Goal: Task Accomplishment & Management: Use online tool/utility

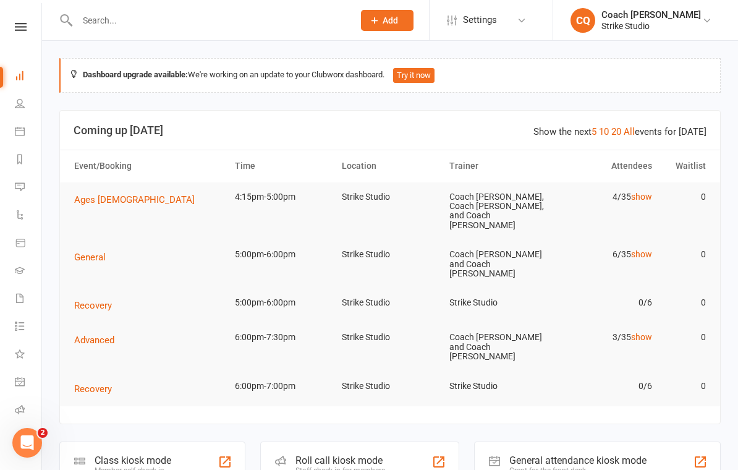
click at [98, 240] on td "General" at bounding box center [149, 257] width 161 height 35
click at [20, 109] on link "People" at bounding box center [29, 105] width 28 height 28
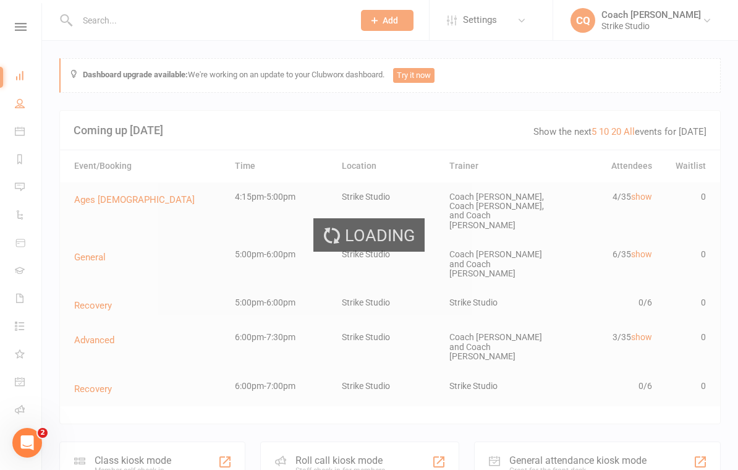
select select "100"
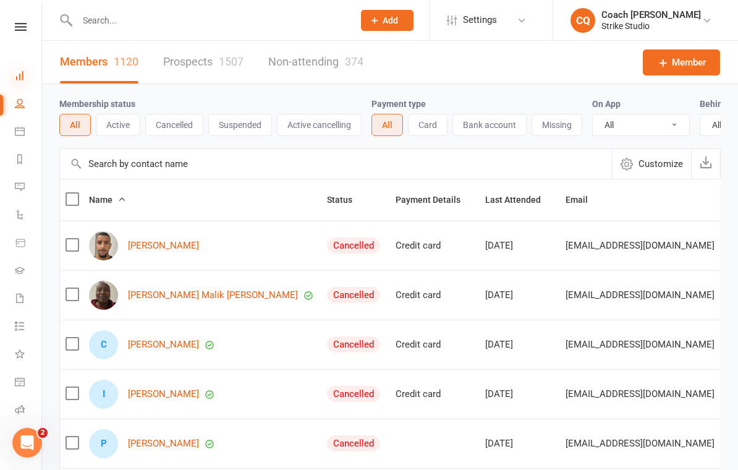
click at [22, 75] on icon at bounding box center [20, 75] width 10 height 10
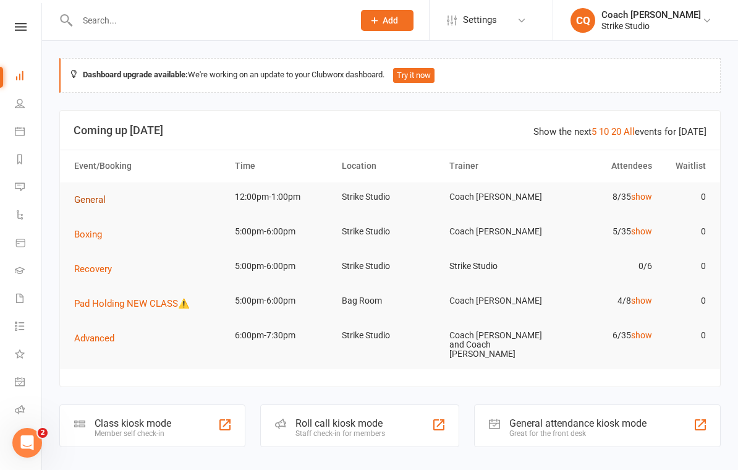
click at [95, 194] on span "General" at bounding box center [90, 199] width 32 height 11
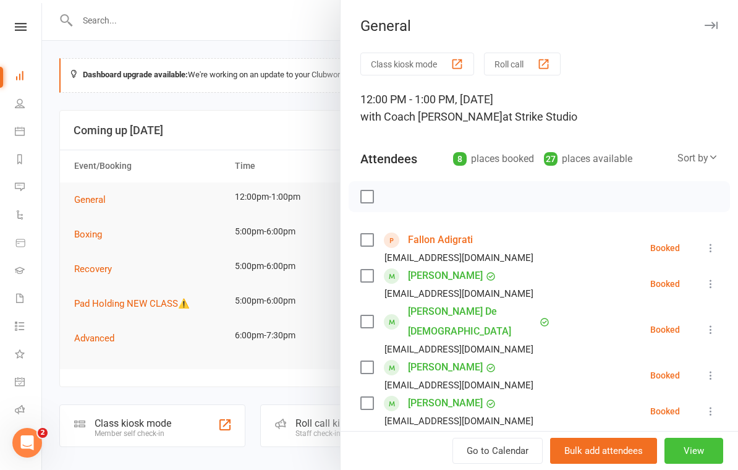
click at [710, 447] on button "View" at bounding box center [694, 451] width 59 height 26
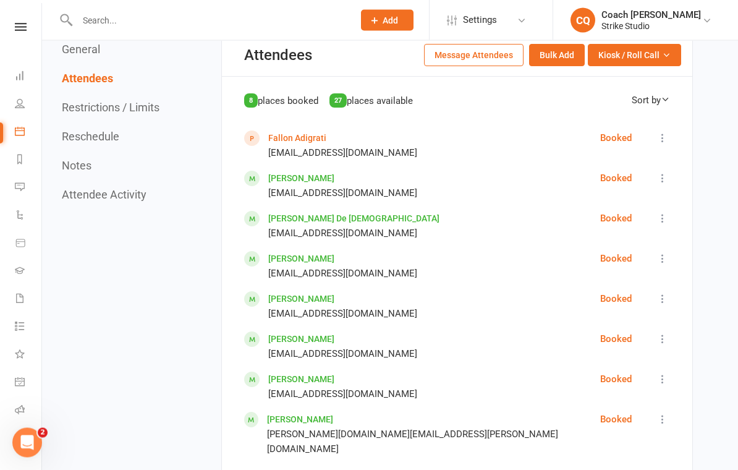
scroll to position [619, 0]
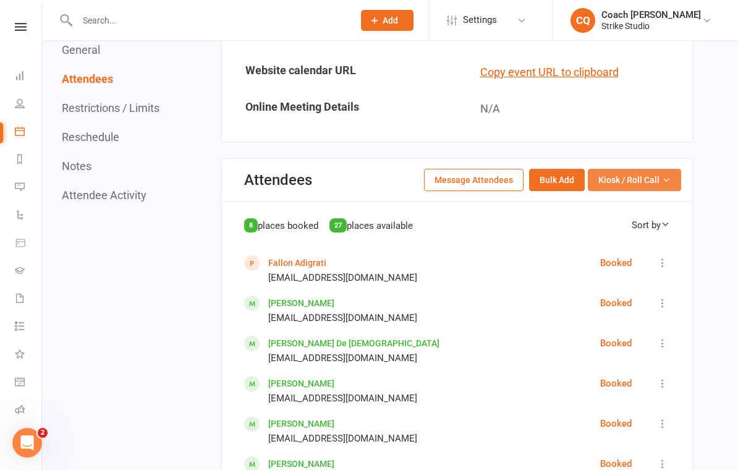
click at [652, 173] on span "Kiosk / Roll Call" at bounding box center [628, 180] width 61 height 14
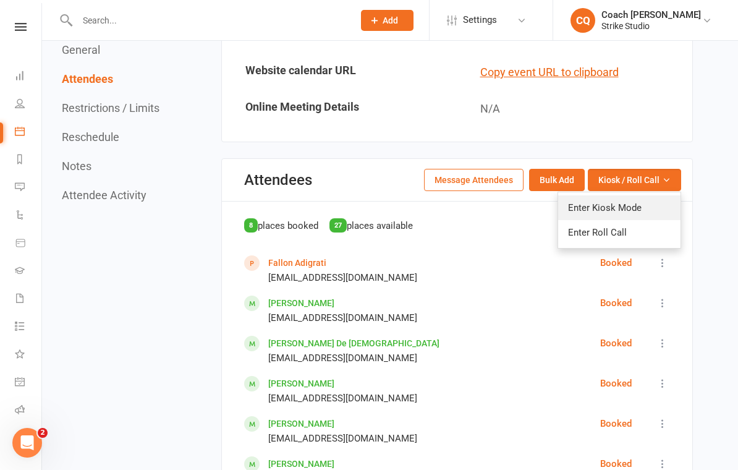
click at [641, 195] on link "Enter Kiosk Mode" at bounding box center [619, 207] width 122 height 25
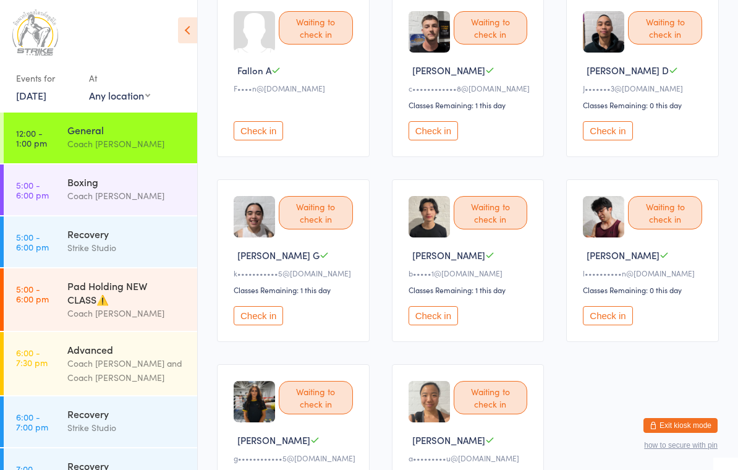
scroll to position [143, 0]
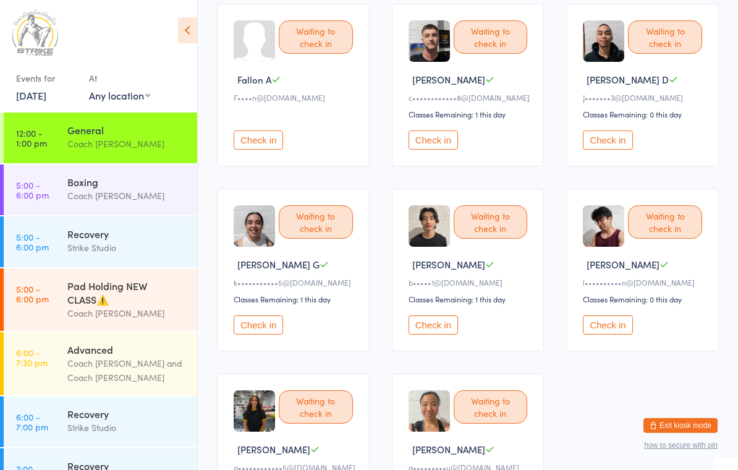
click at [433, 144] on button "Check in" at bounding box center [433, 139] width 49 height 19
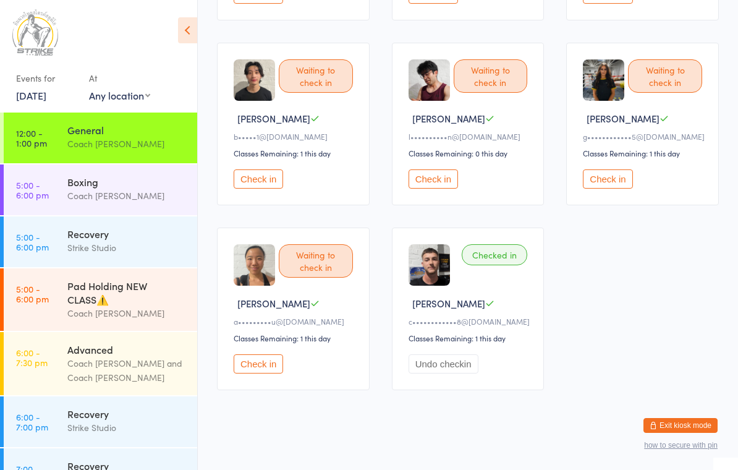
scroll to position [299, 0]
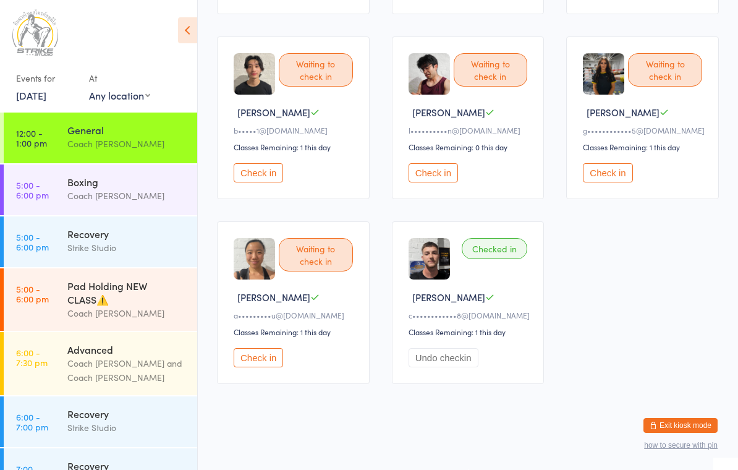
click at [609, 179] on button "Check in" at bounding box center [607, 172] width 49 height 19
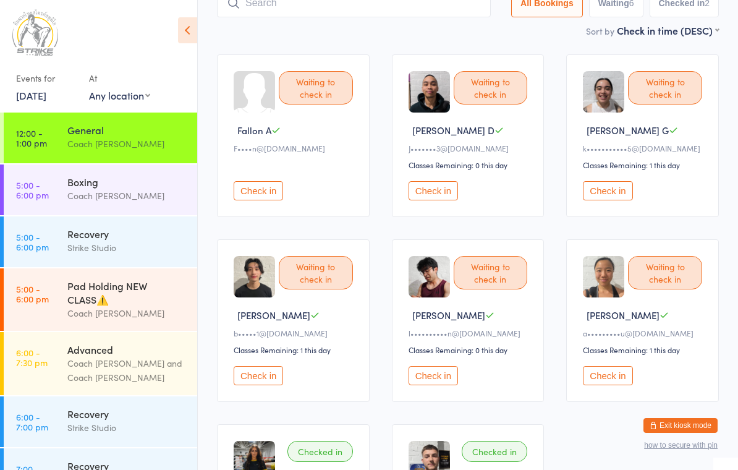
scroll to position [91, 0]
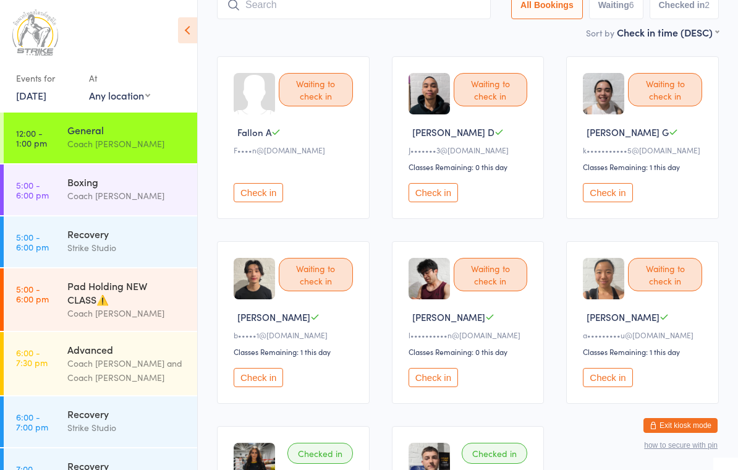
click at [427, 200] on button "Check in" at bounding box center [433, 192] width 49 height 19
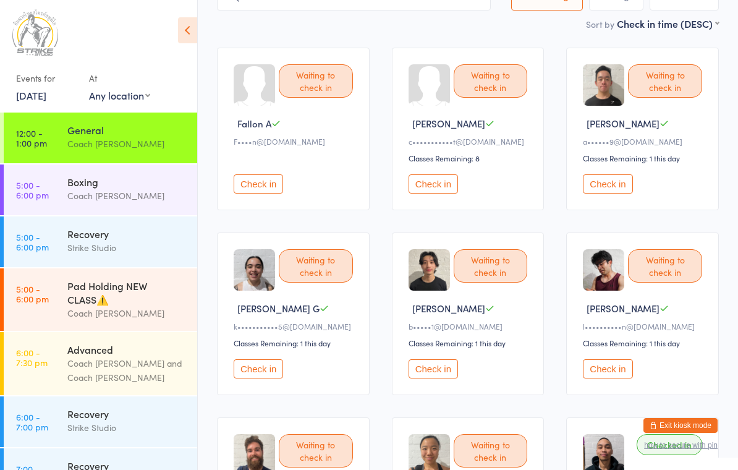
scroll to position [124, 0]
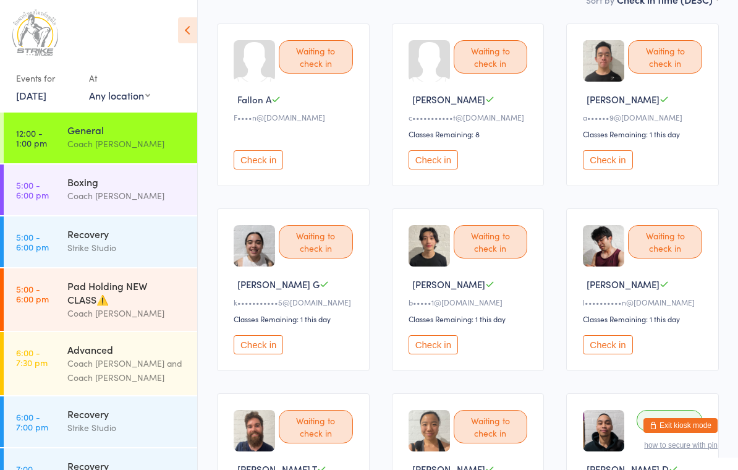
click at [266, 352] on button "Check in" at bounding box center [258, 344] width 49 height 19
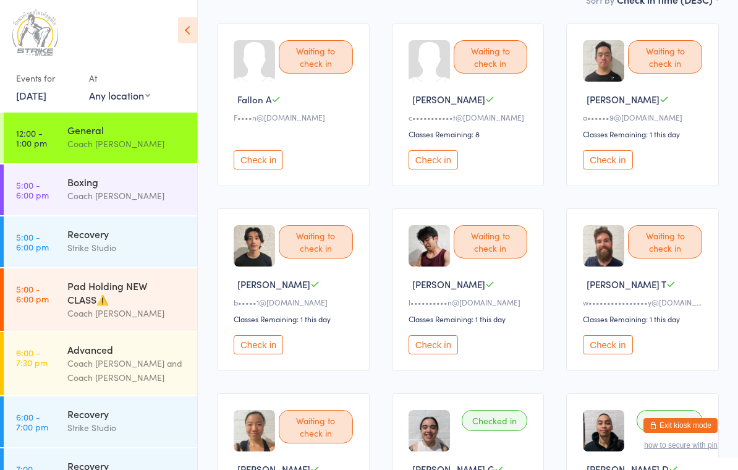
click at [622, 158] on button "Check in" at bounding box center [607, 159] width 49 height 19
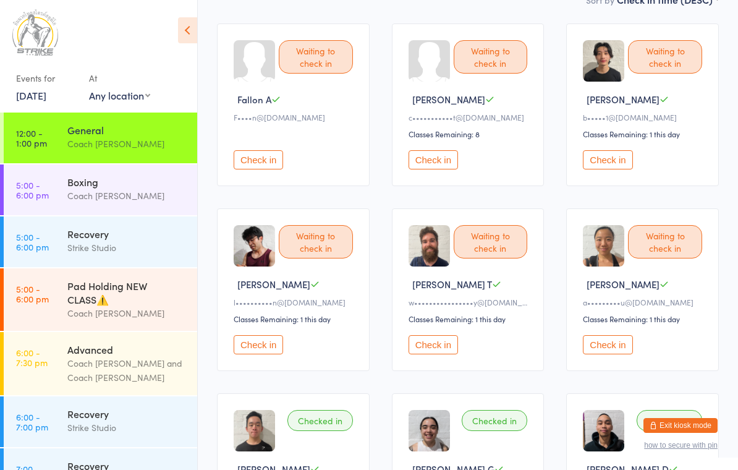
click at [425, 354] on button "Check in" at bounding box center [433, 344] width 49 height 19
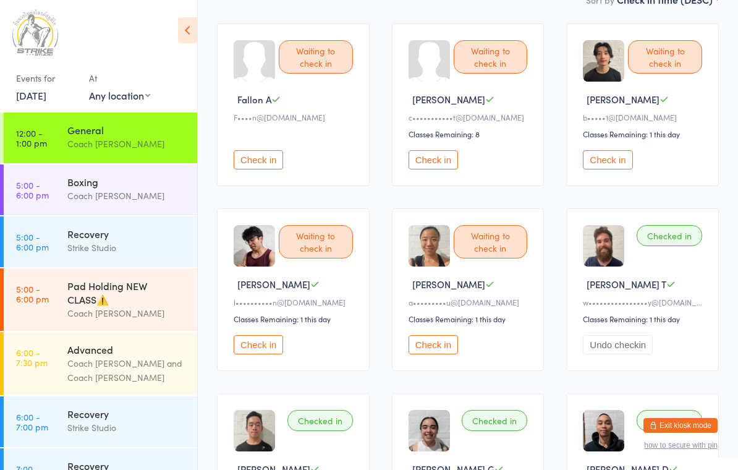
click at [595, 153] on div "Waiting to check in Brandon K b•••••1@gmail.com Classes Remaining: 1 this day C…" at bounding box center [642, 104] width 153 height 163
click at [601, 164] on button "Check in" at bounding box center [607, 159] width 49 height 19
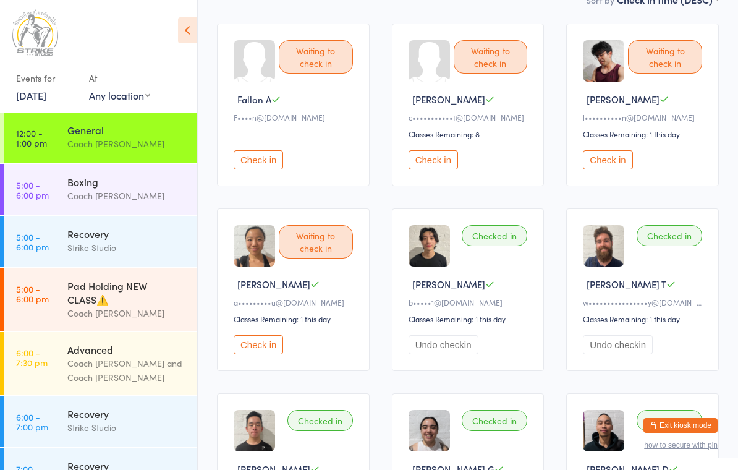
click at [590, 169] on button "Check in" at bounding box center [607, 159] width 49 height 19
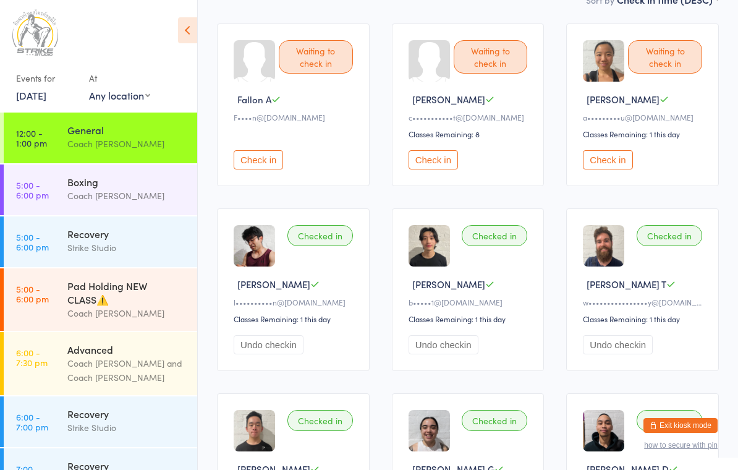
click at [604, 157] on button "Check in" at bounding box center [607, 159] width 49 height 19
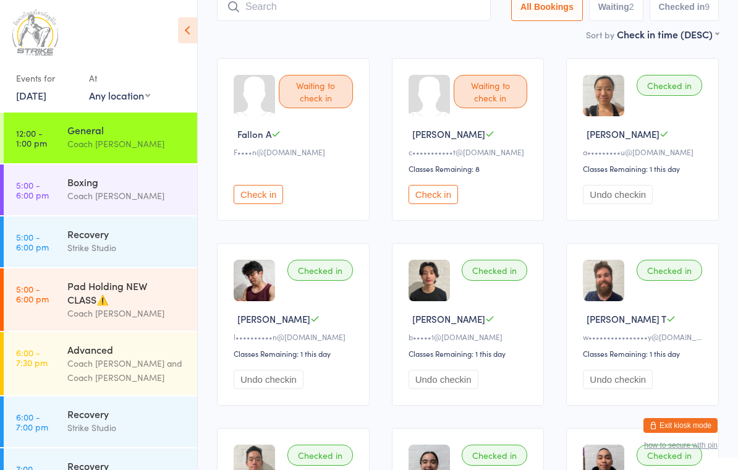
scroll to position [39, 0]
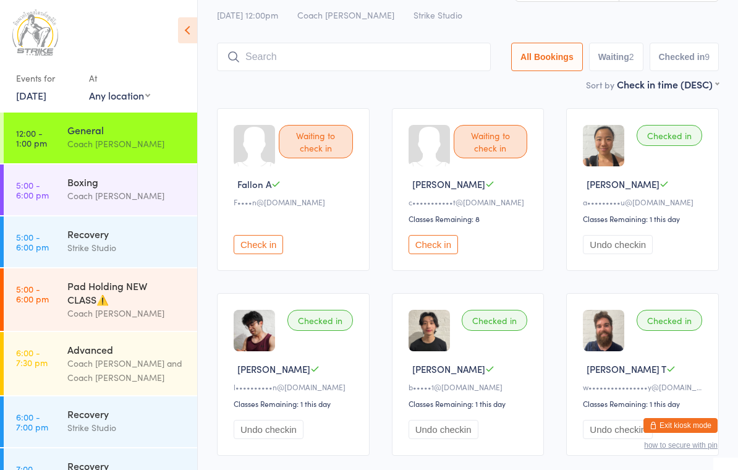
click at [423, 57] on input "search" at bounding box center [354, 57] width 274 height 28
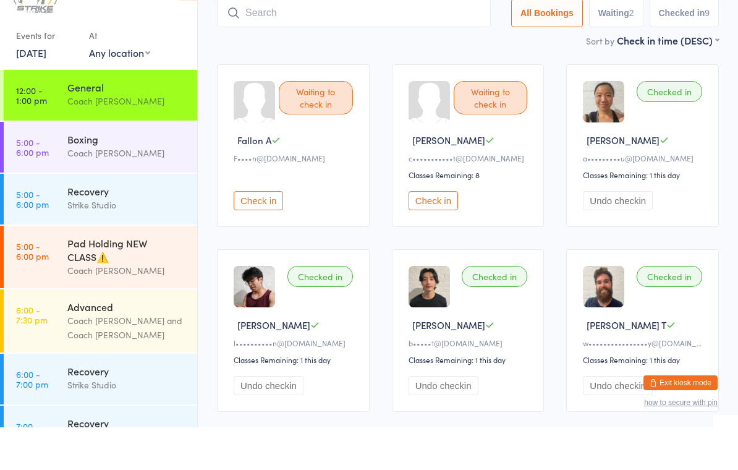
scroll to position [81, 0]
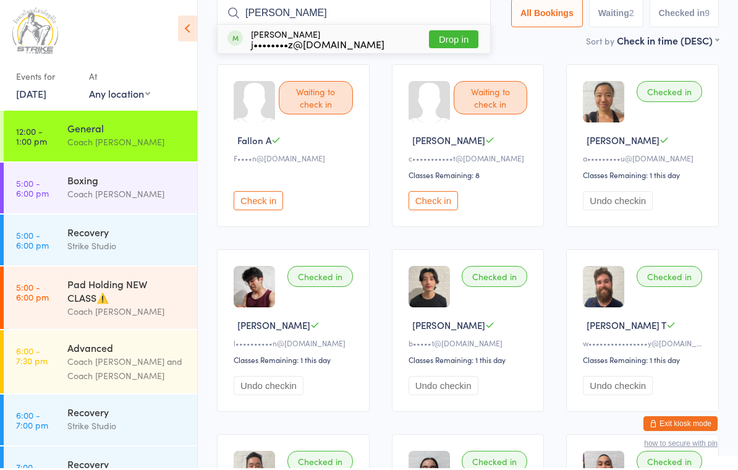
type input "Julia"
click at [454, 32] on button "Drop in" at bounding box center [453, 41] width 49 height 18
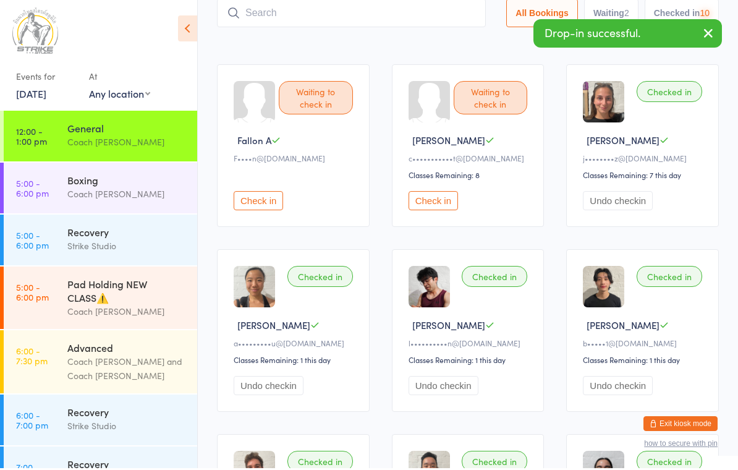
scroll to position [83, 0]
